Goal: Browse casually: Explore the website without a specific task or goal

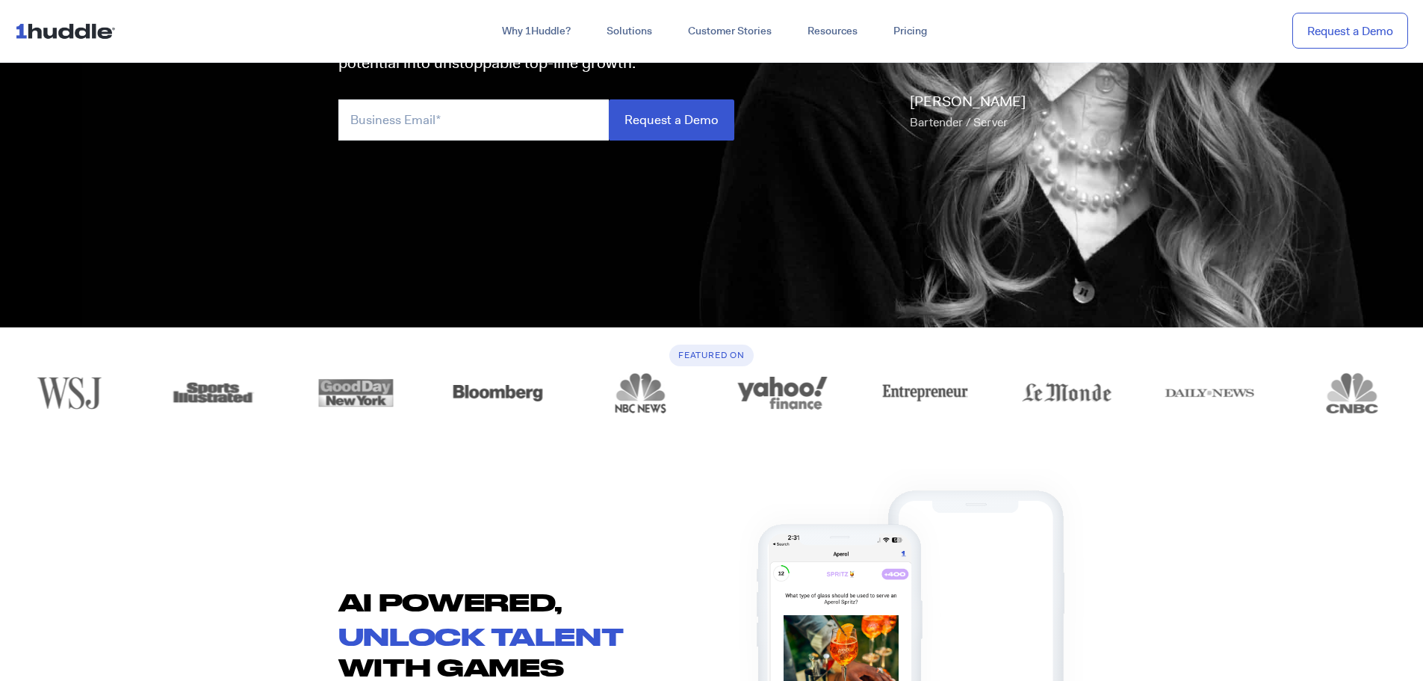
scroll to position [523, 0]
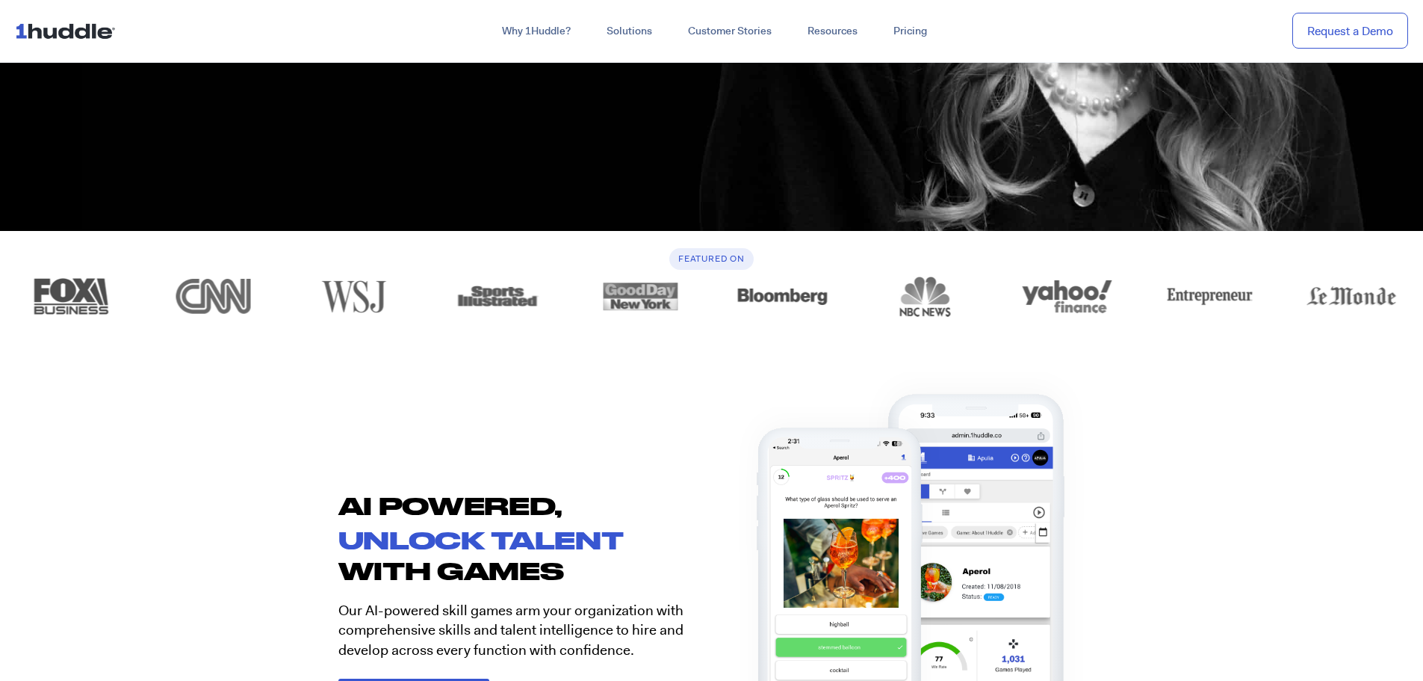
click at [532, 511] on h2 "AI POWERED," at bounding box center [525, 505] width 374 height 30
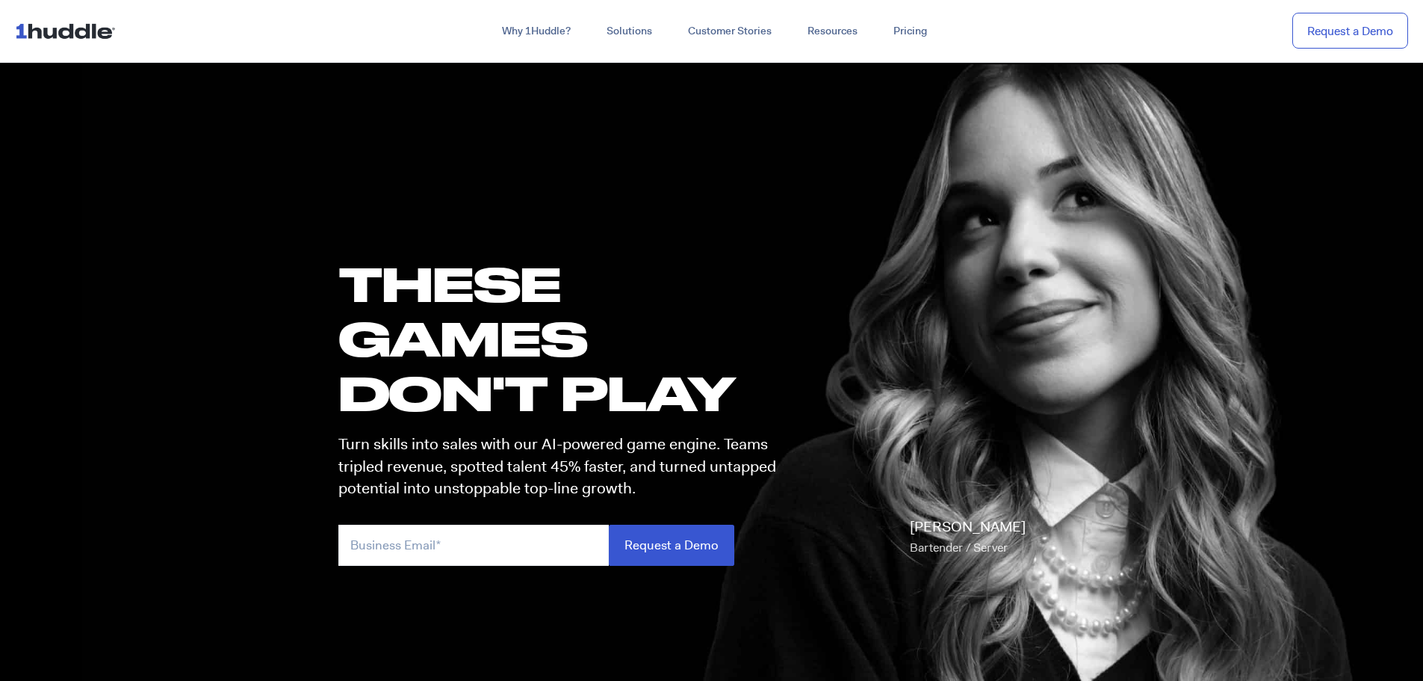
scroll to position [0, 0]
